Goal: Information Seeking & Learning: Learn about a topic

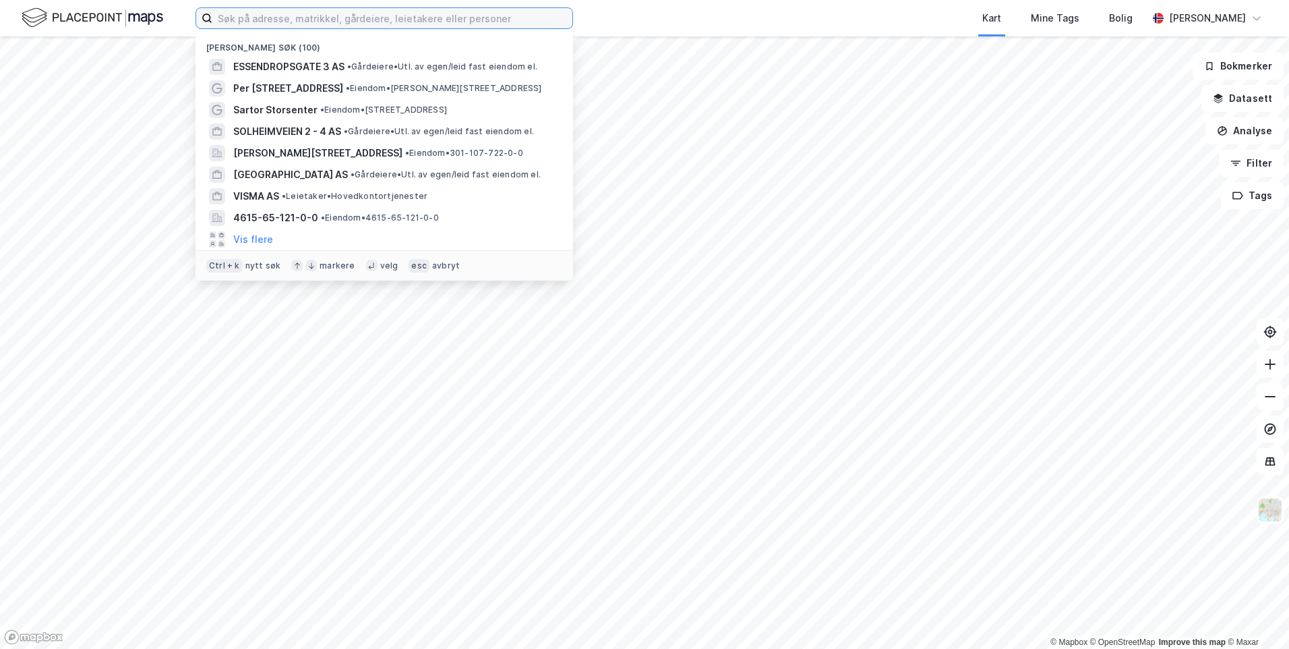
click at [284, 17] on input at bounding box center [392, 18] width 360 height 20
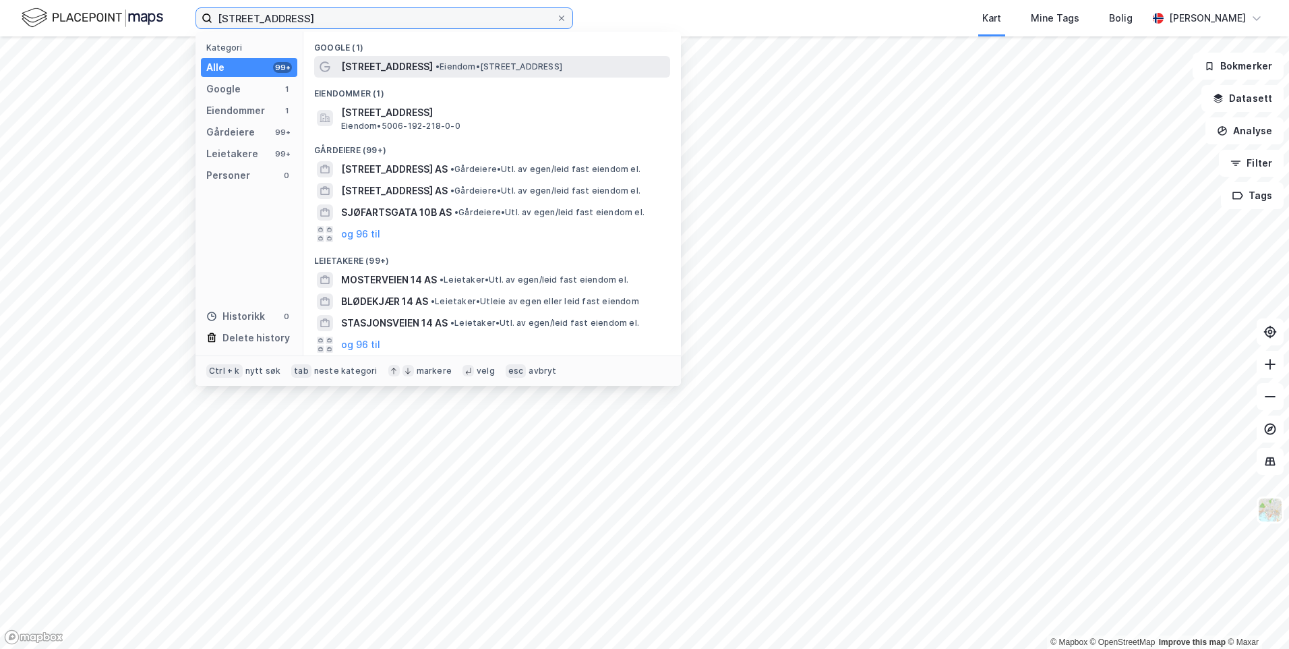
type input "[STREET_ADDRESS]"
click at [435, 69] on span "• Eiendom • [STREET_ADDRESS]" at bounding box center [498, 66] width 127 height 11
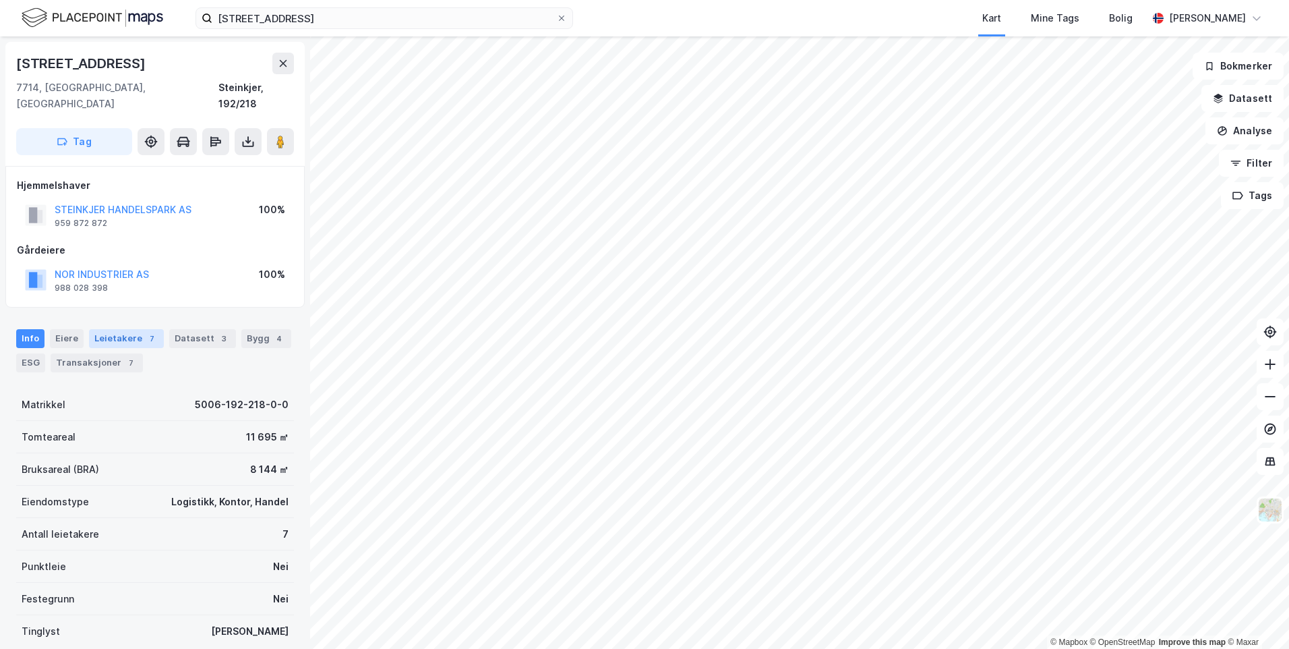
click at [125, 329] on div "Leietakere 7" at bounding box center [126, 338] width 75 height 19
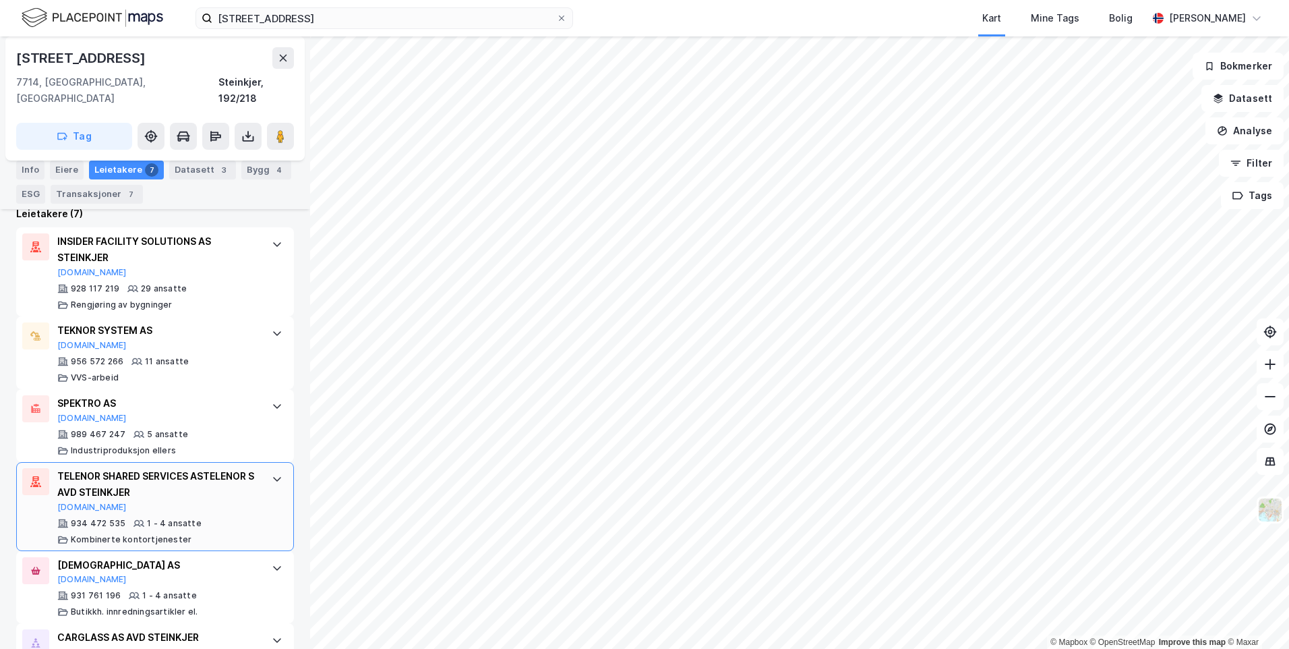
scroll to position [525, 0]
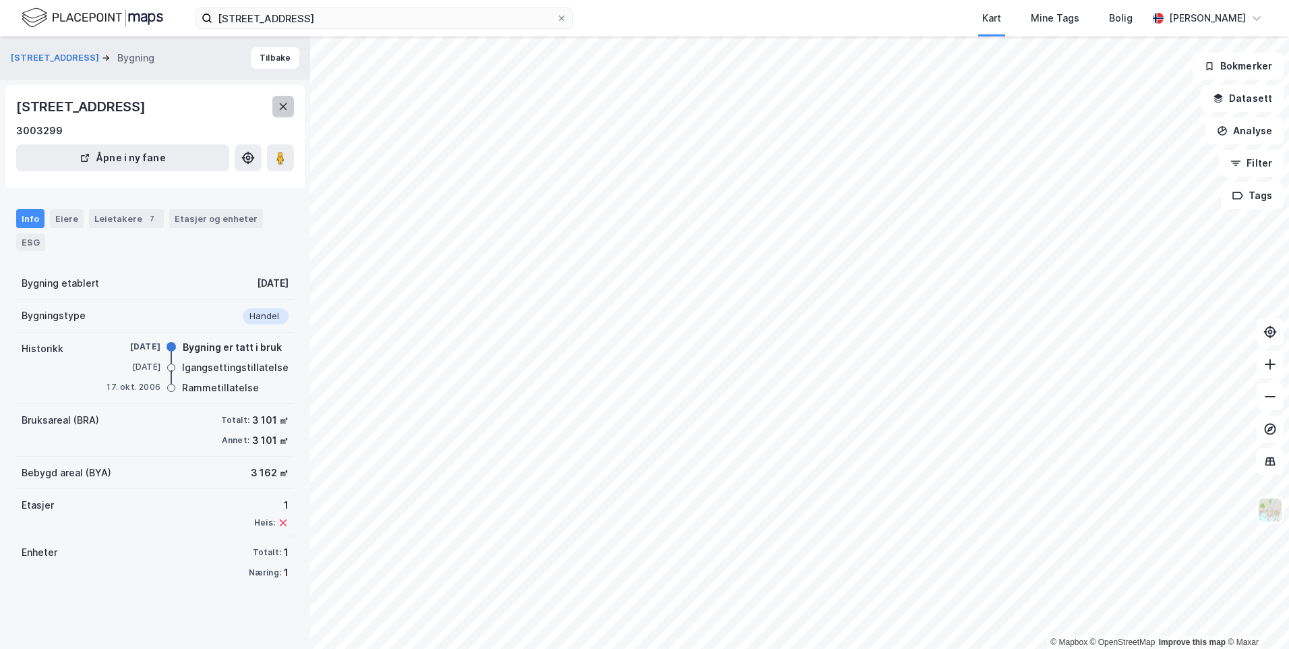
click at [284, 112] on button at bounding box center [283, 107] width 22 height 22
